Goal: Information Seeking & Learning: Learn about a topic

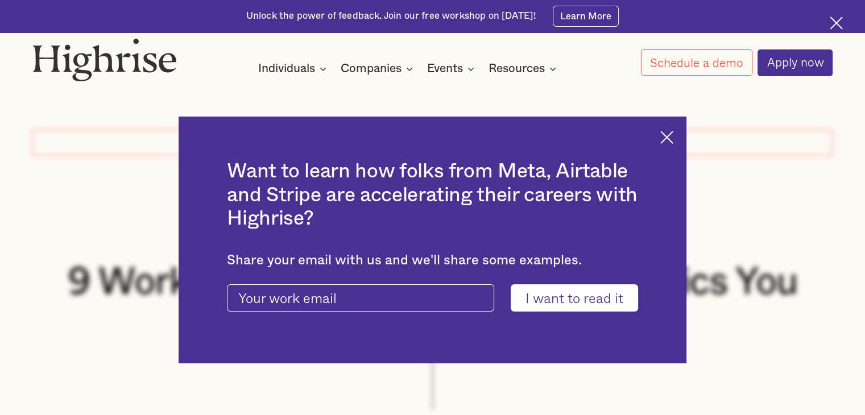
click at [673, 136] on img at bounding box center [666, 137] width 13 height 13
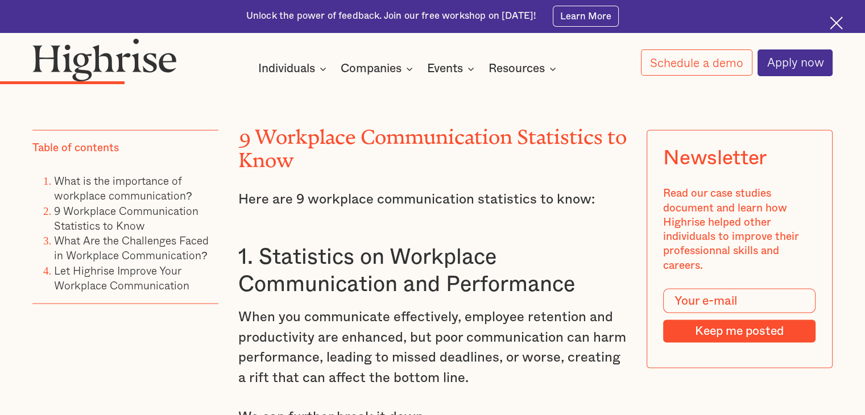
scroll to position [2267, 0]
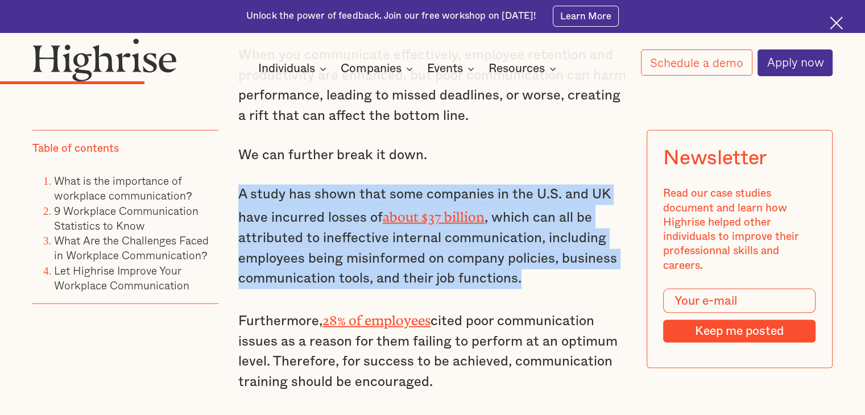
drag, startPoint x: 234, startPoint y: 182, endPoint x: 480, endPoint y: 253, distance: 255.5
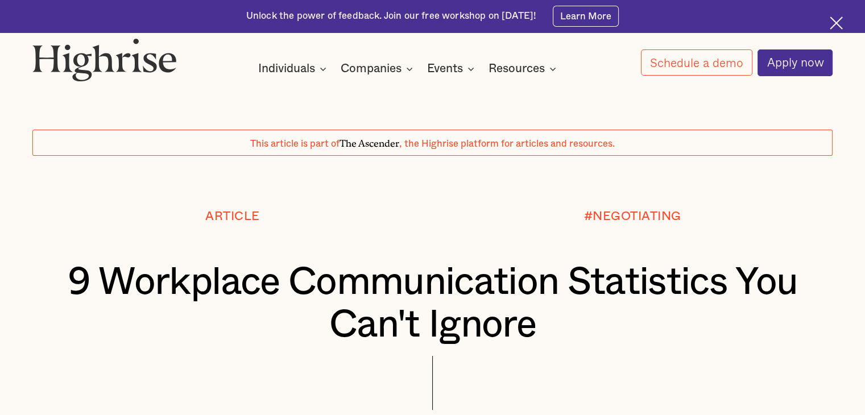
scroll to position [2690, 0]
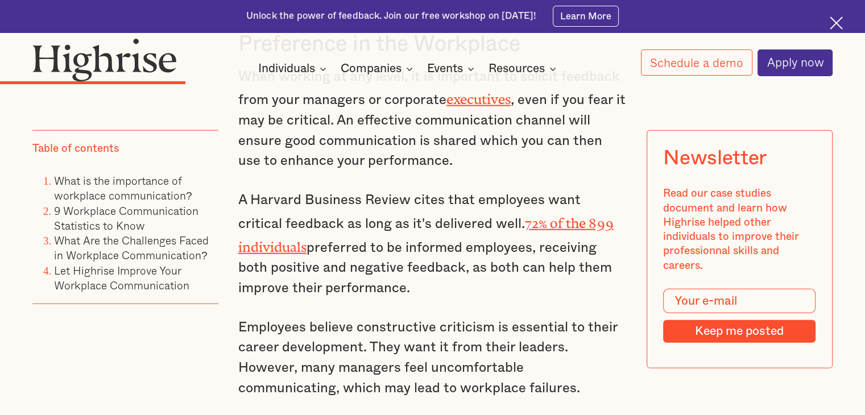
drag, startPoint x: 236, startPoint y: 186, endPoint x: 416, endPoint y: 262, distance: 194.9
click at [416, 262] on p "A Harvard Business Review cites that employees want critical feedback as long a…" at bounding box center [432, 244] width 388 height 108
